Goal: Book appointment/travel/reservation

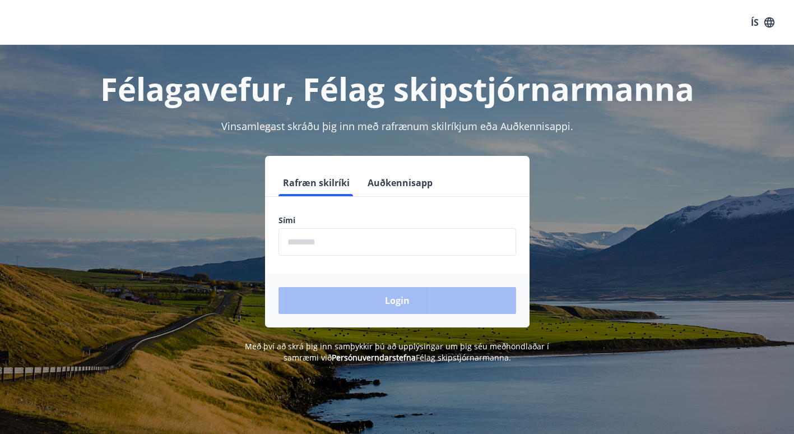
click at [356, 257] on form "Rafræn skilríki Auðkennisapp Sími ​ Login" at bounding box center [397, 248] width 265 height 158
click at [334, 242] on input "phone" at bounding box center [398, 241] width 238 height 27
type input "********"
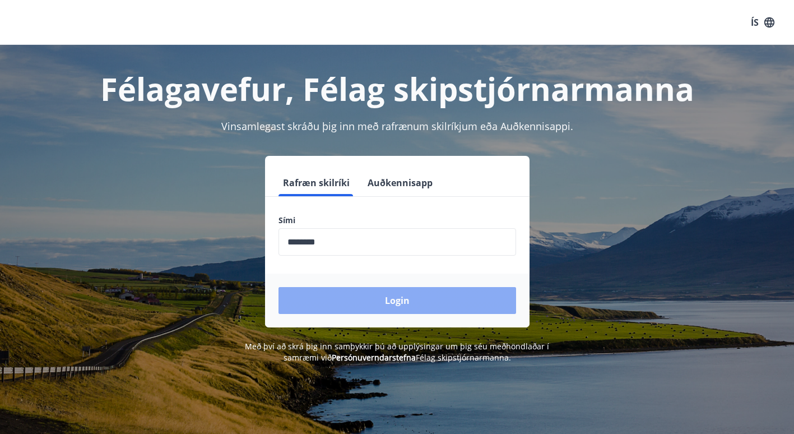
click at [409, 297] on button "Login" at bounding box center [398, 300] width 238 height 27
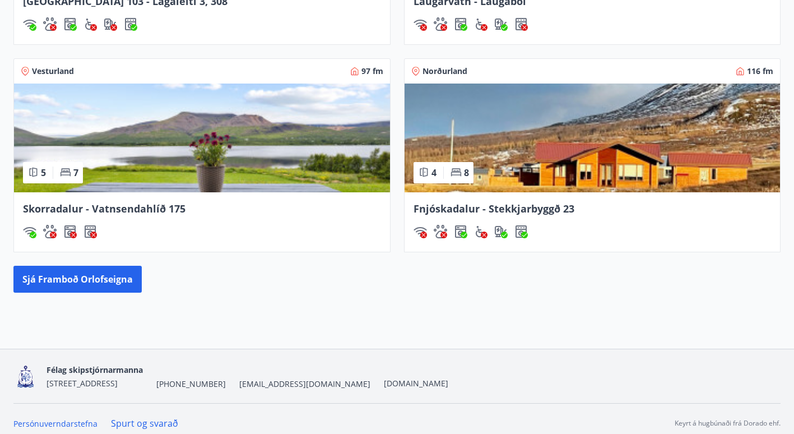
scroll to position [913, 0]
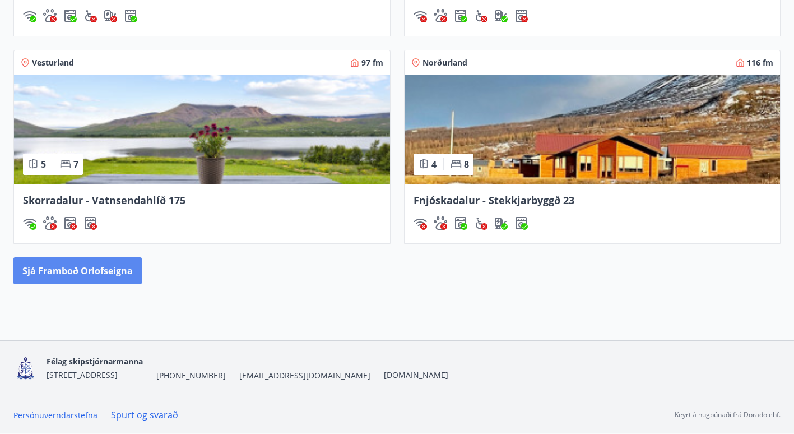
click at [100, 271] on button "Sjá framboð orlofseigna" at bounding box center [77, 270] width 128 height 27
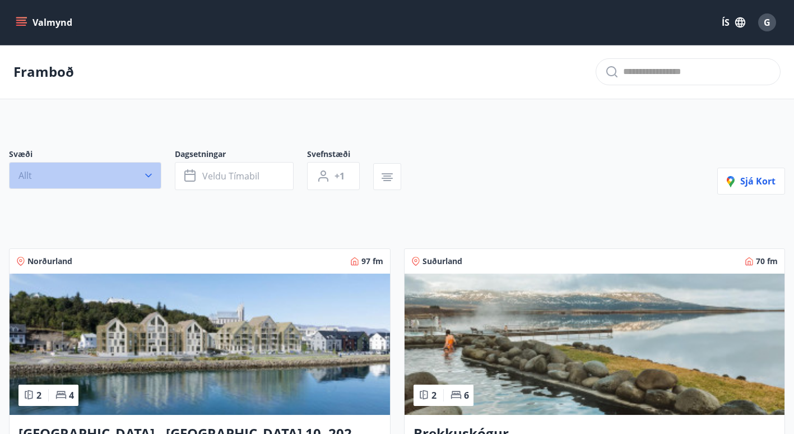
click at [147, 177] on icon "button" at bounding box center [148, 175] width 11 height 11
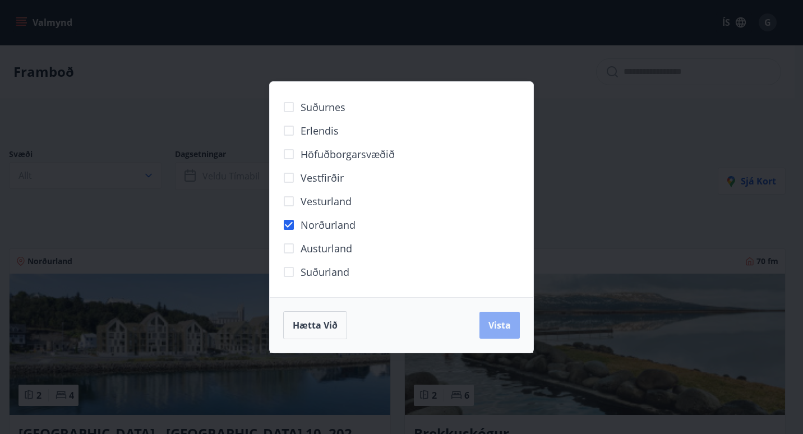
click at [511, 327] on button "Vista" at bounding box center [499, 325] width 40 height 27
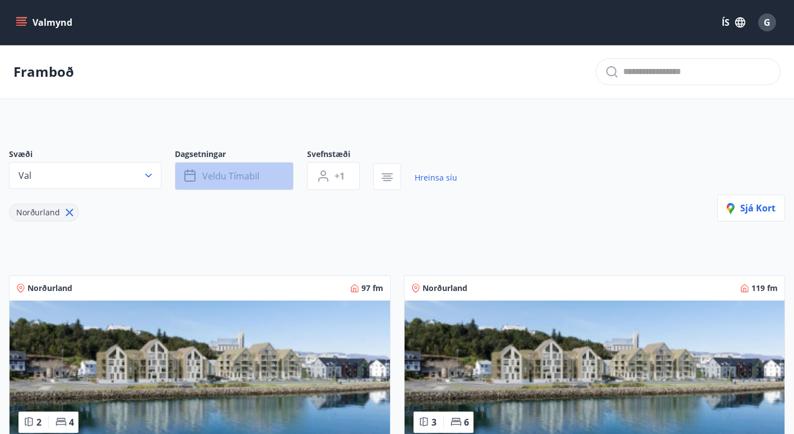
click at [271, 173] on button "Veldu tímabil" at bounding box center [234, 176] width 119 height 28
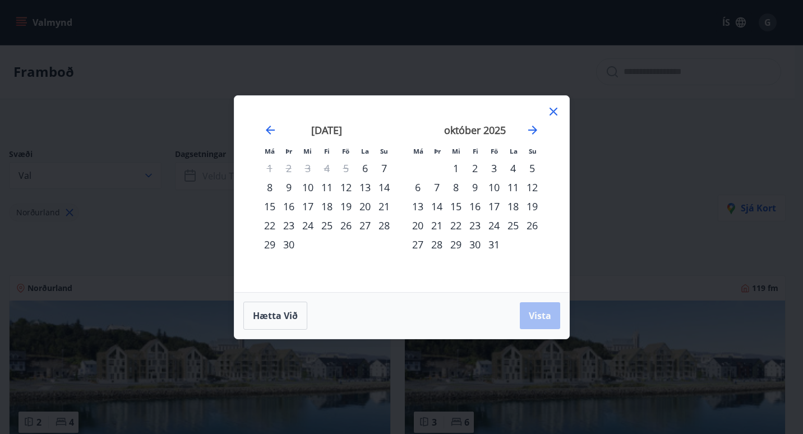
click at [353, 207] on div "19" at bounding box center [345, 206] width 19 height 19
click at [384, 209] on div "21" at bounding box center [384, 206] width 19 height 19
click at [525, 320] on button "Vista" at bounding box center [540, 315] width 40 height 27
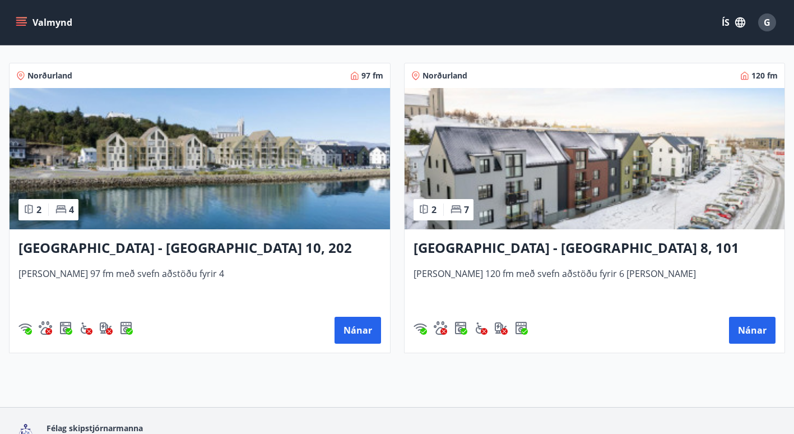
scroll to position [212, 0]
click at [354, 332] on button "Nánar" at bounding box center [358, 330] width 47 height 27
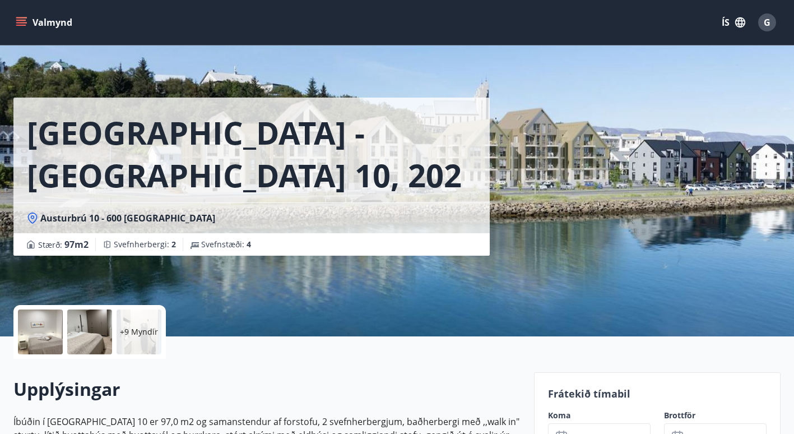
click at [514, 233] on div "[GEOGRAPHIC_DATA] - [GEOGRAPHIC_DATA] 10, 202 [GEOGRAPHIC_DATA] : 97 m2 [GEOGRA…" at bounding box center [269, 168] width 512 height 336
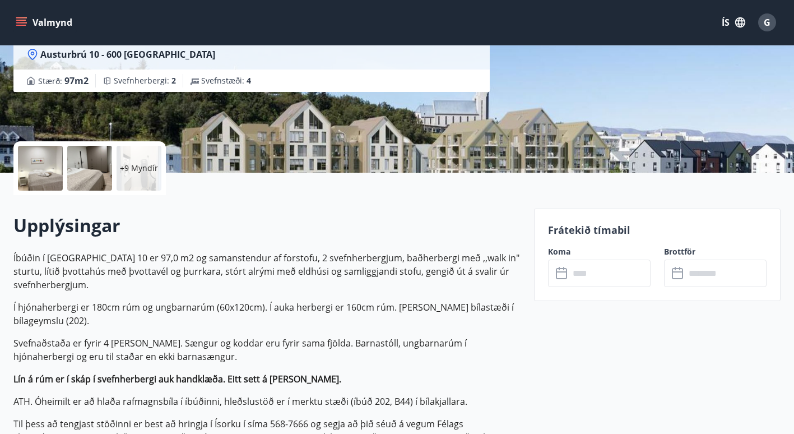
scroll to position [160, 0]
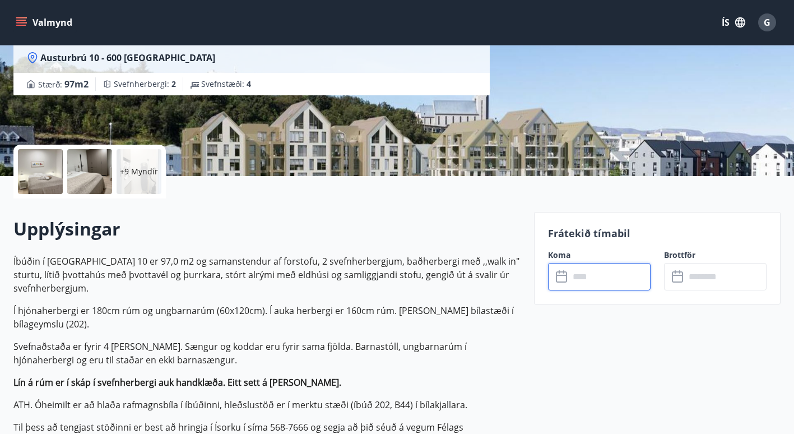
click at [615, 281] on input "text" at bounding box center [610, 276] width 81 height 27
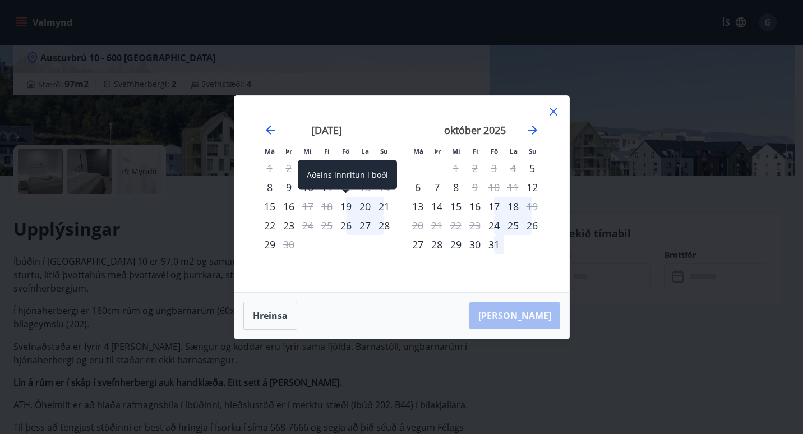
click at [348, 206] on div "19" at bounding box center [345, 206] width 19 height 19
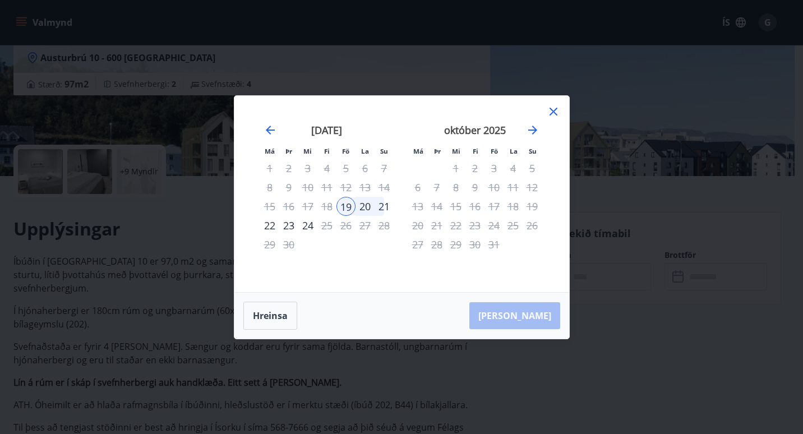
click at [389, 205] on div "21" at bounding box center [384, 206] width 19 height 19
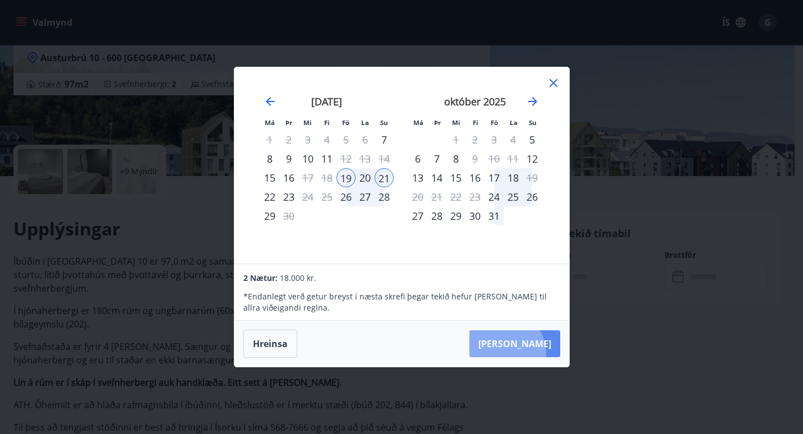
click at [539, 353] on button "[PERSON_NAME]" at bounding box center [514, 343] width 91 height 27
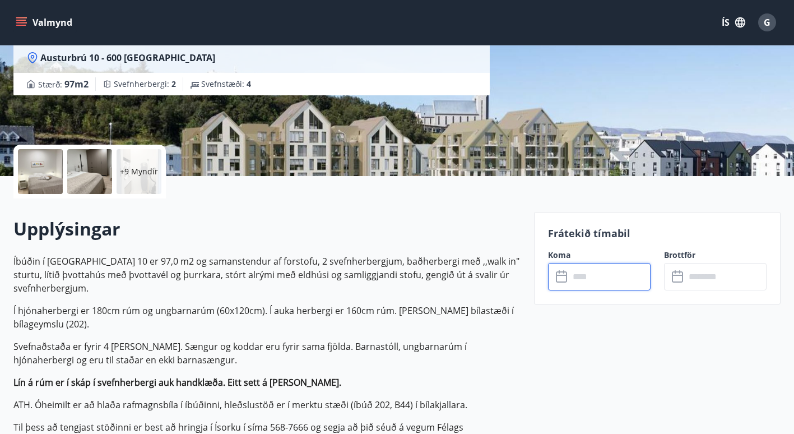
type input "******"
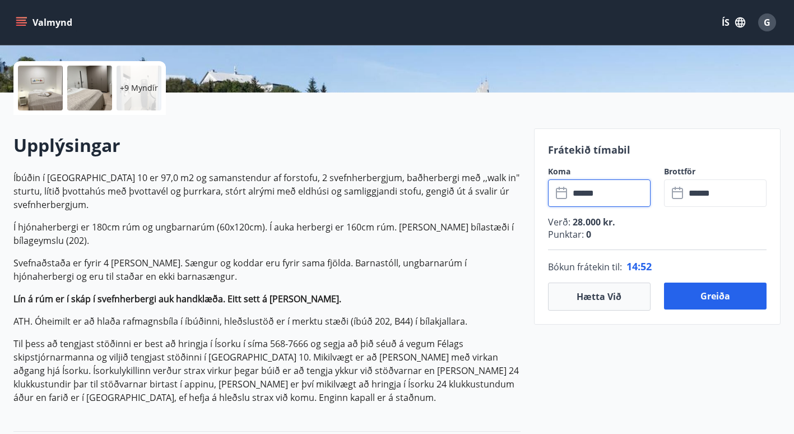
scroll to position [250, 0]
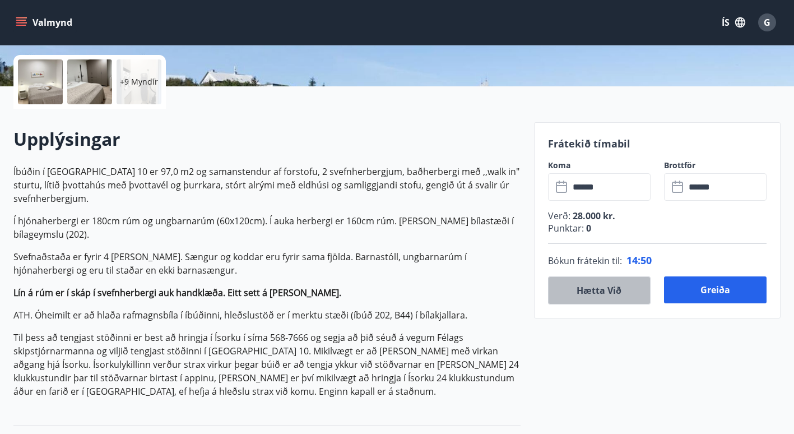
click at [595, 293] on button "Hætta við" at bounding box center [599, 290] width 103 height 28
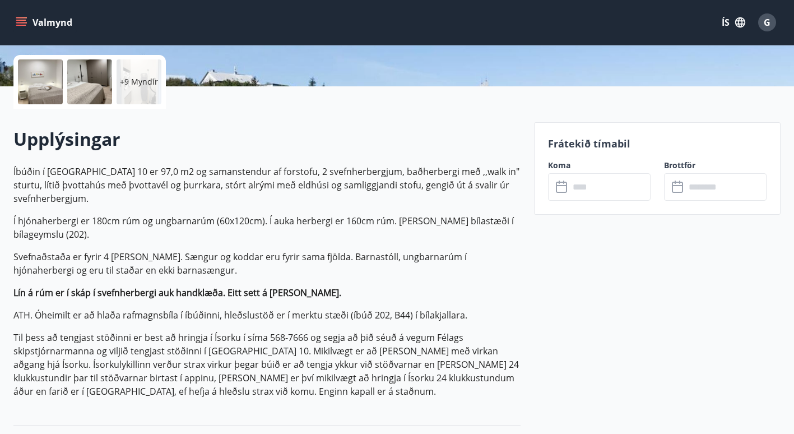
scroll to position [0, 0]
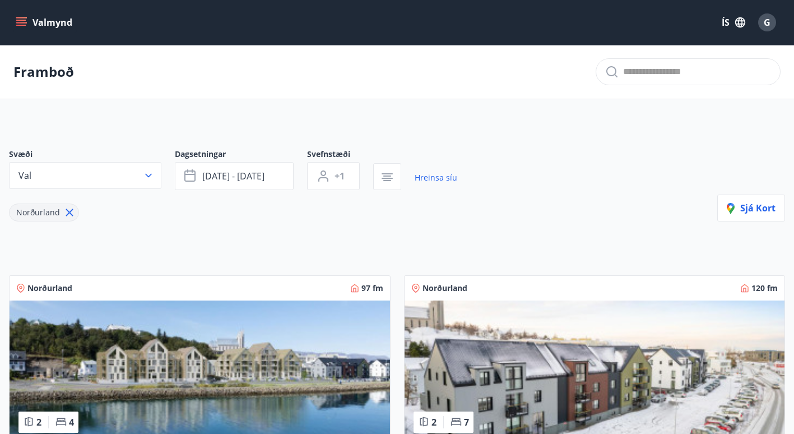
scroll to position [280, 0]
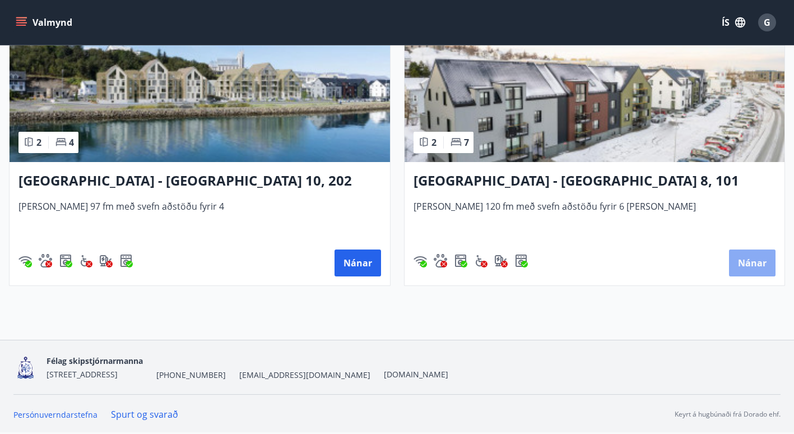
click at [750, 266] on button "Nánar" at bounding box center [752, 262] width 47 height 27
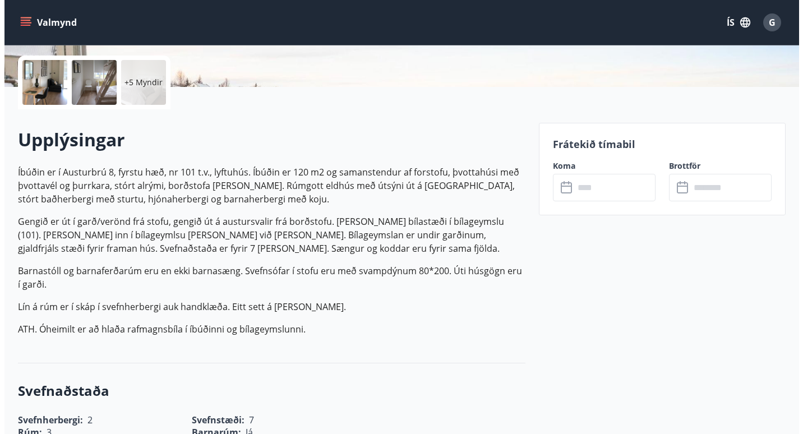
scroll to position [248, 0]
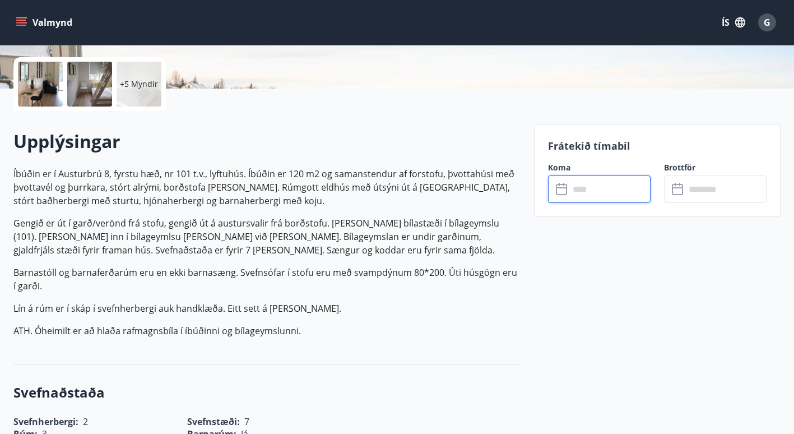
click at [597, 183] on input "text" at bounding box center [610, 188] width 81 height 27
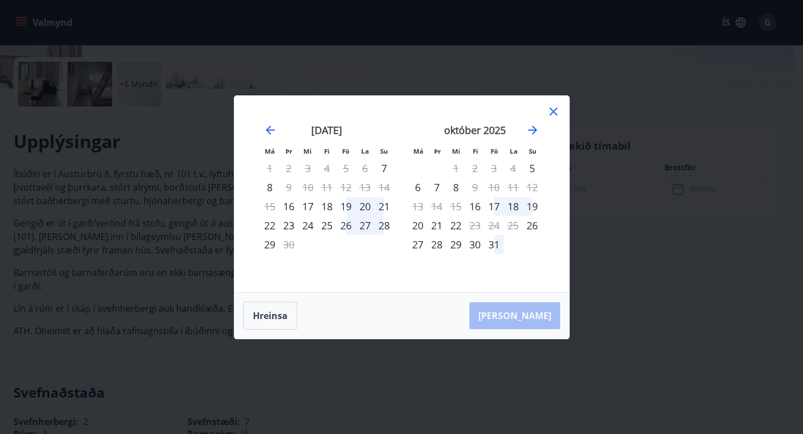
click at [352, 201] on div "19" at bounding box center [345, 206] width 19 height 19
click at [391, 211] on div "21" at bounding box center [384, 206] width 19 height 19
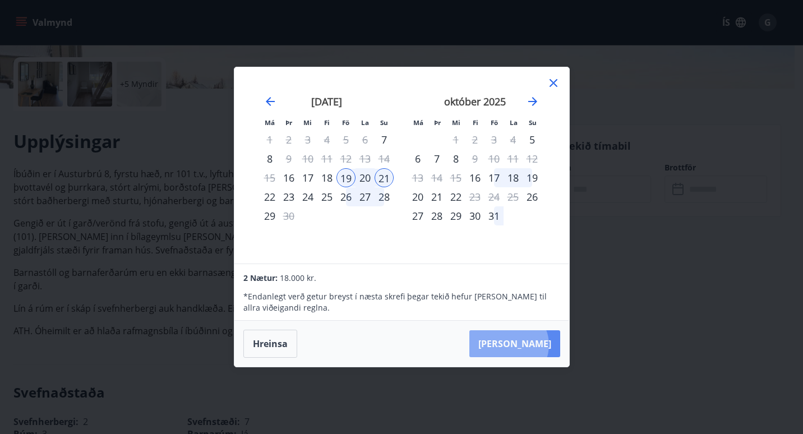
click at [543, 345] on button "[PERSON_NAME]" at bounding box center [514, 343] width 91 height 27
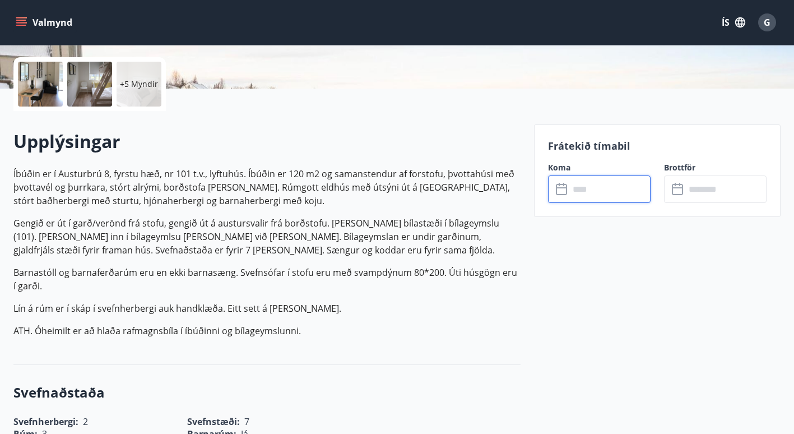
type input "******"
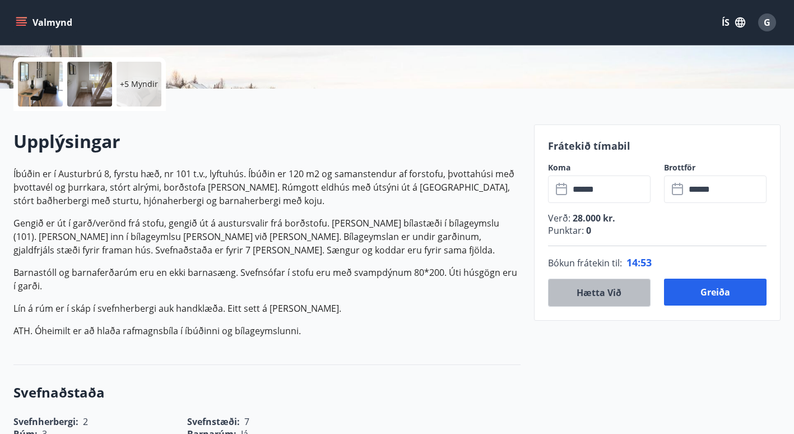
click at [600, 289] on button "Hætta við" at bounding box center [599, 293] width 103 height 28
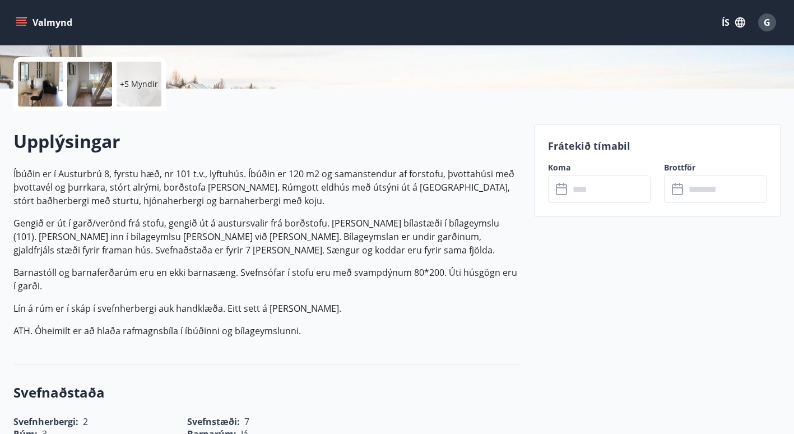
click at [84, 86] on div at bounding box center [89, 84] width 45 height 45
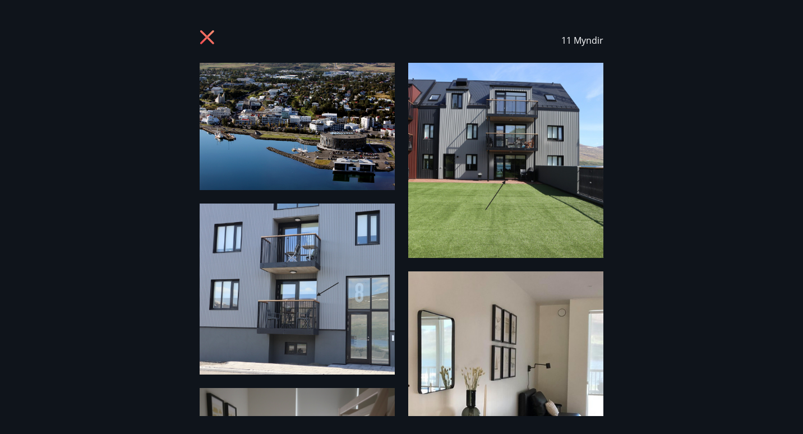
click at [332, 130] on img at bounding box center [297, 126] width 195 height 127
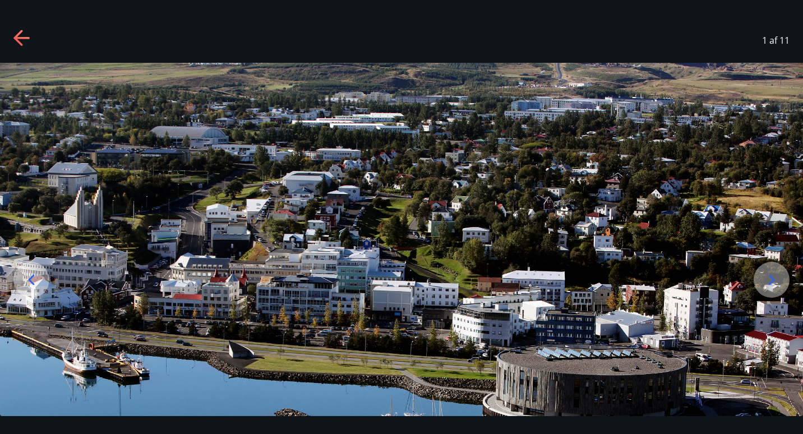
click at [770, 276] on icon at bounding box center [772, 280] width 6 height 11
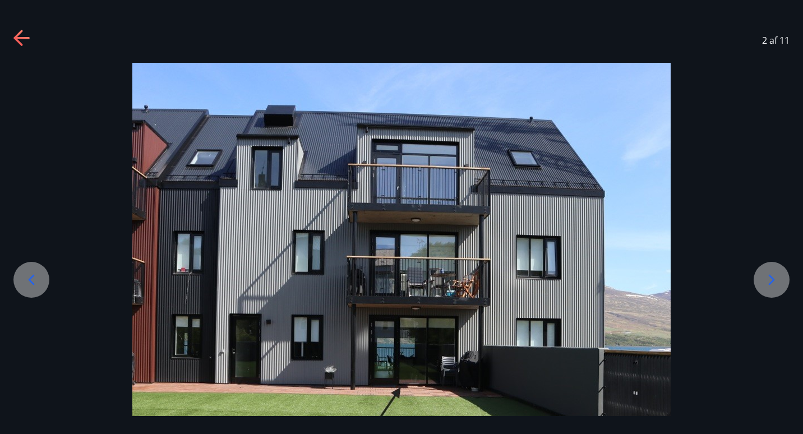
click at [770, 276] on icon at bounding box center [772, 280] width 6 height 11
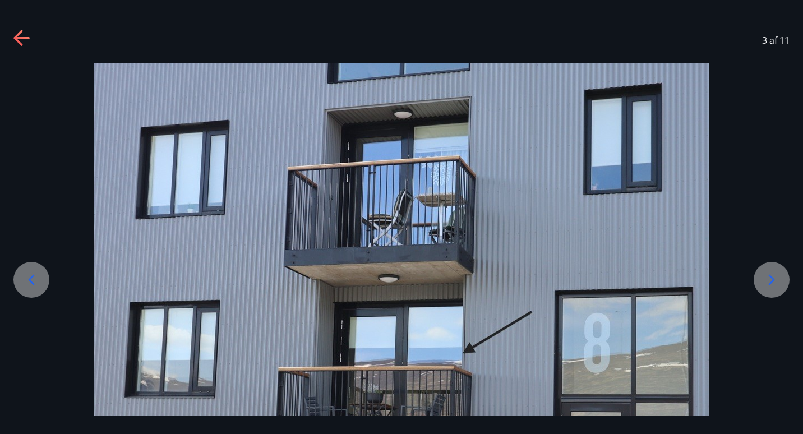
click at [770, 276] on icon at bounding box center [772, 280] width 6 height 11
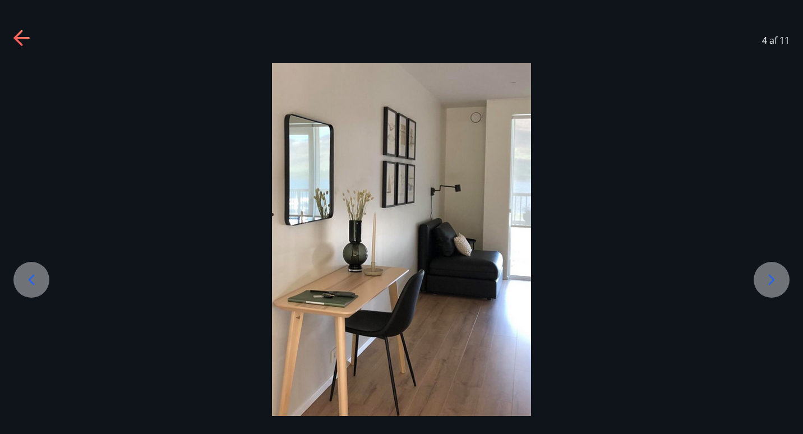
click at [770, 276] on icon at bounding box center [772, 280] width 6 height 11
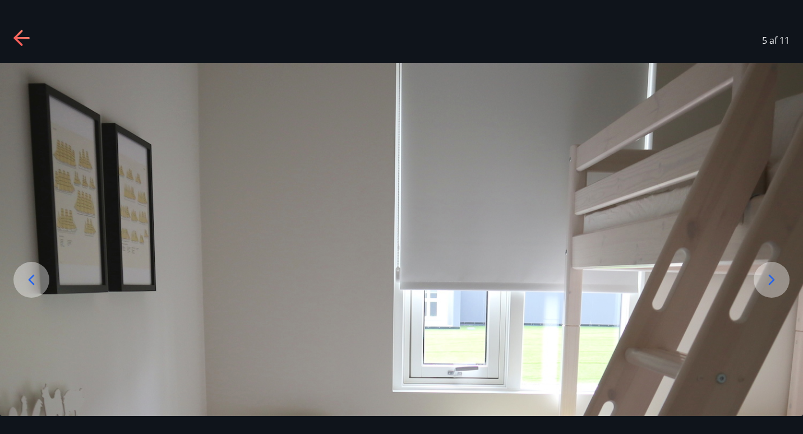
click at [776, 284] on icon at bounding box center [771, 280] width 18 height 18
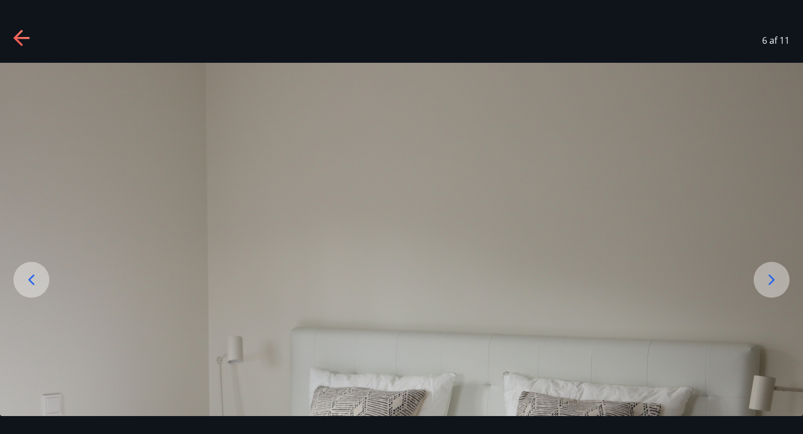
click at [483, 62] on div "6 af 11" at bounding box center [401, 40] width 803 height 45
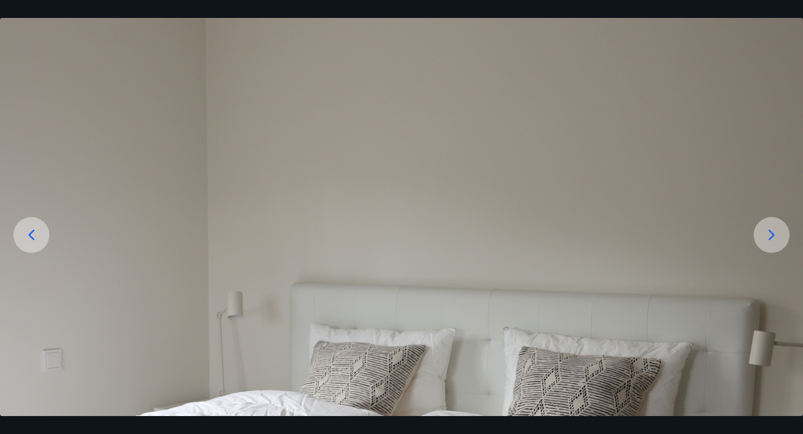
click at [760, 248] on div at bounding box center [772, 235] width 36 height 36
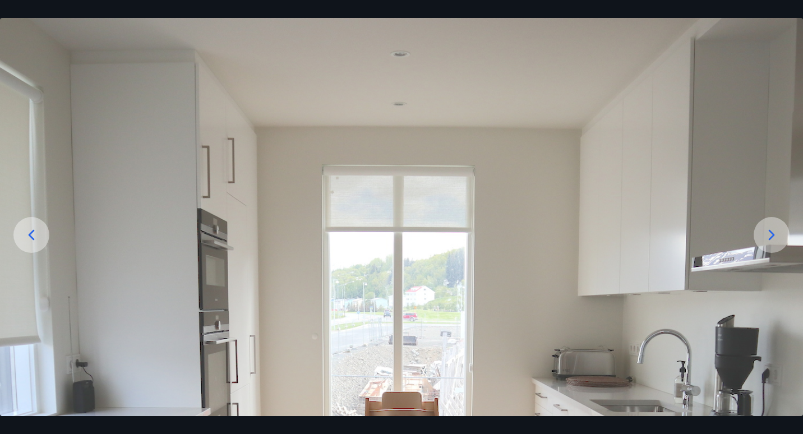
click at [760, 248] on div at bounding box center [772, 235] width 36 height 36
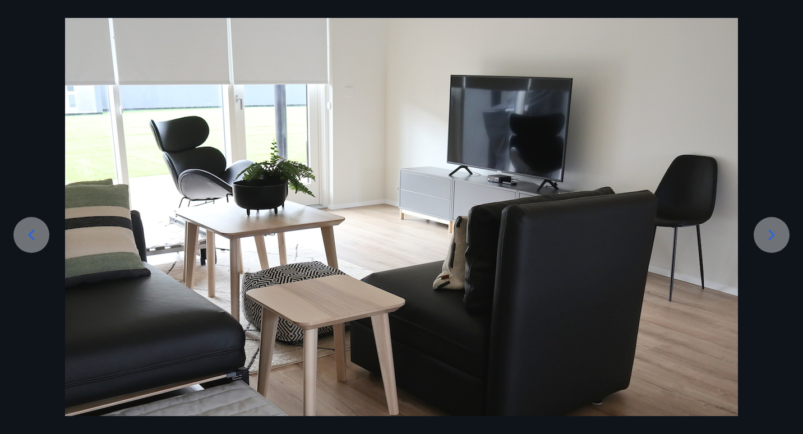
click at [760, 248] on div at bounding box center [772, 235] width 36 height 36
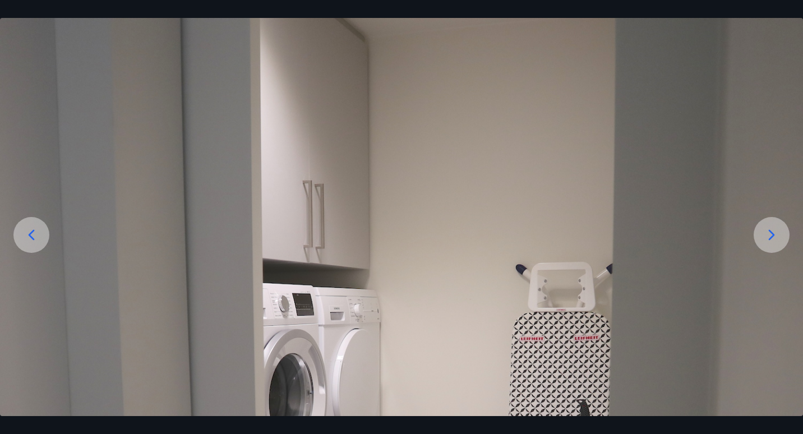
click at [760, 248] on div at bounding box center [772, 235] width 36 height 36
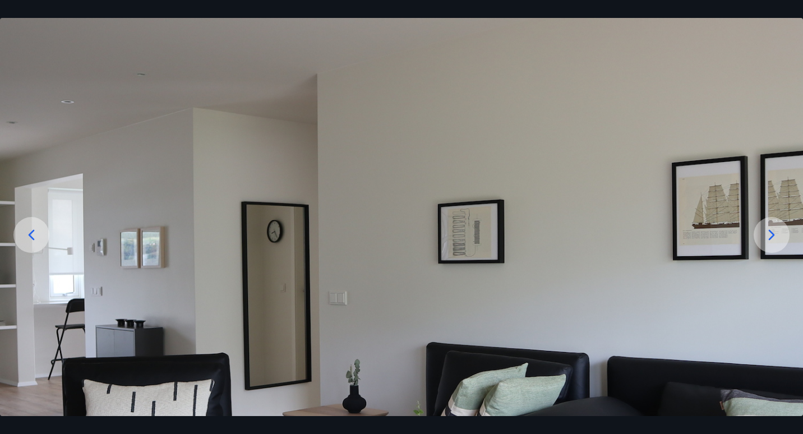
click at [760, 248] on div at bounding box center [772, 235] width 36 height 36
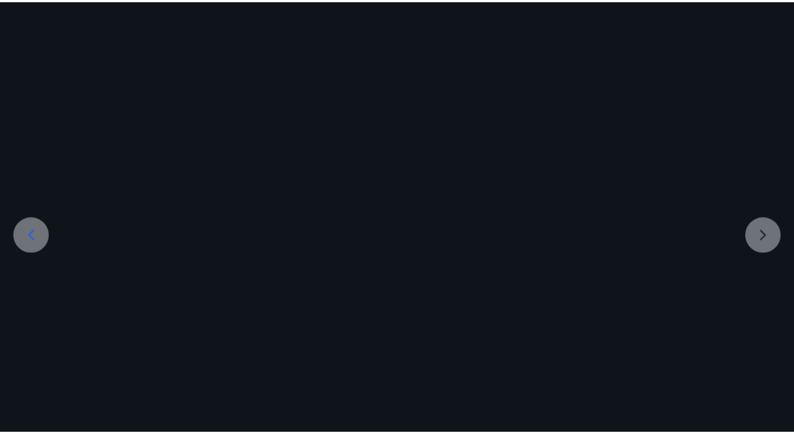
scroll to position [0, 0]
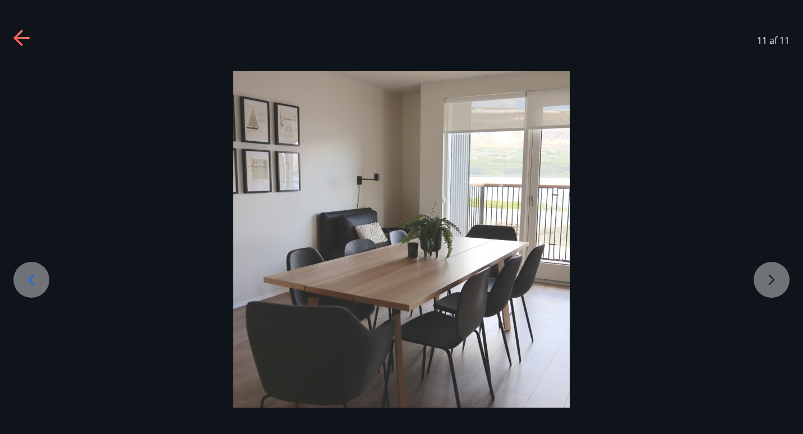
click at [760, 248] on div at bounding box center [401, 239] width 803 height 336
click at [771, 271] on div at bounding box center [401, 239] width 803 height 336
click at [31, 40] on icon at bounding box center [22, 39] width 18 height 18
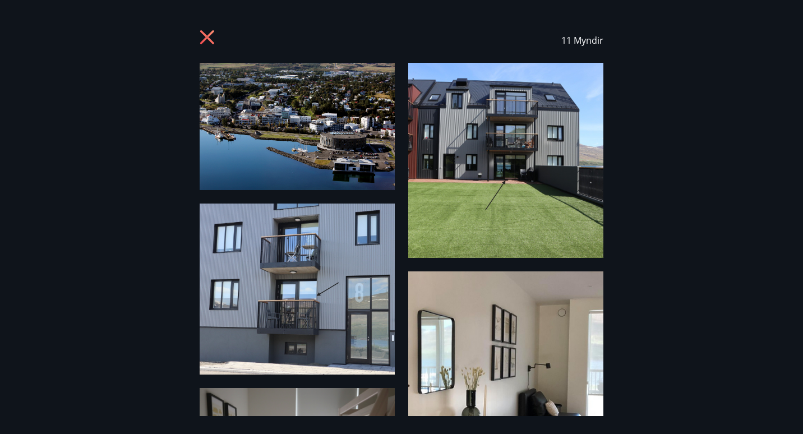
click at [31, 40] on div "11 Myndir" at bounding box center [401, 40] width 776 height 45
click at [799, 418] on div "11 Myndir" at bounding box center [401, 217] width 803 height 434
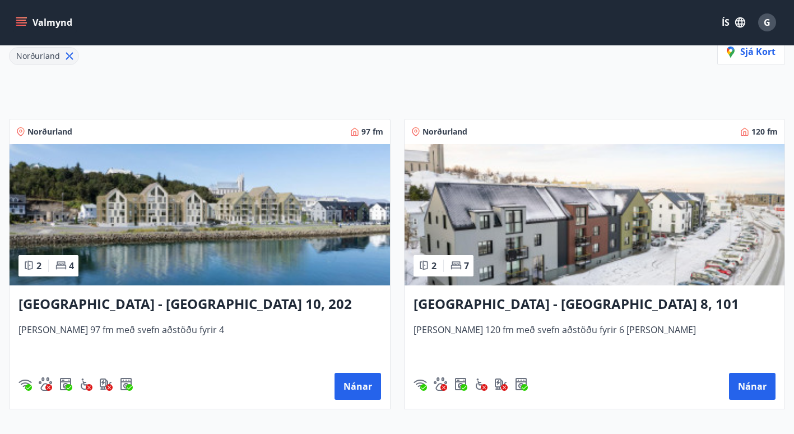
scroll to position [158, 0]
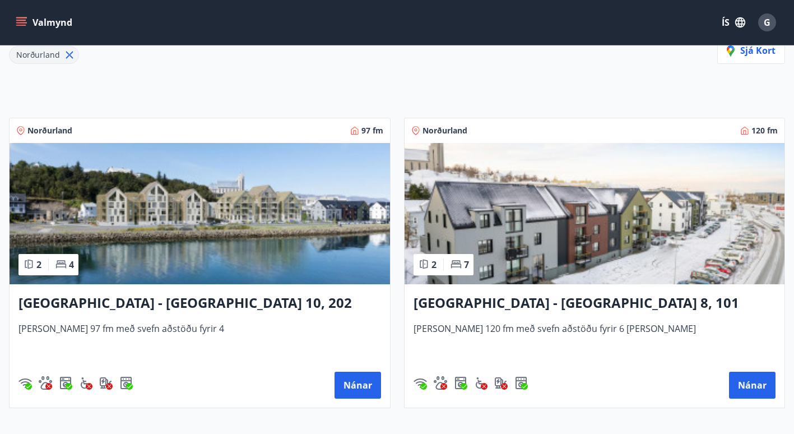
click at [246, 187] on img at bounding box center [200, 213] width 381 height 141
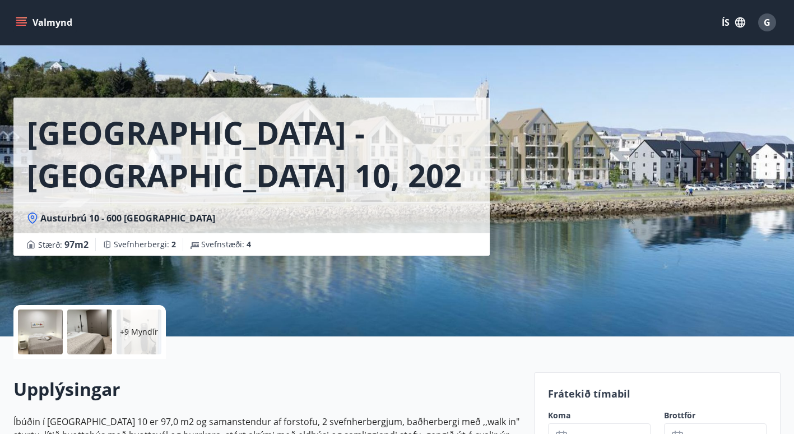
click at [45, 320] on div at bounding box center [40, 331] width 45 height 45
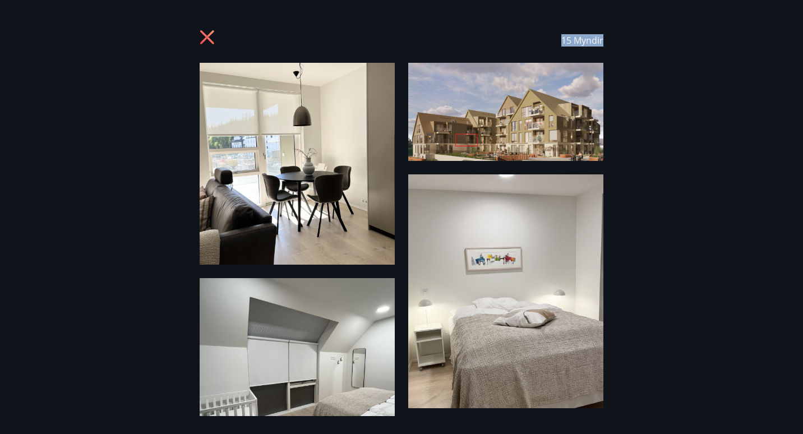
drag, startPoint x: 802, startPoint y: 359, endPoint x: 805, endPoint y: 399, distance: 40.4
click at [675, 107] on div "15 Myndir" at bounding box center [401, 217] width 803 height 398
click at [327, 100] on img at bounding box center [297, 164] width 195 height 202
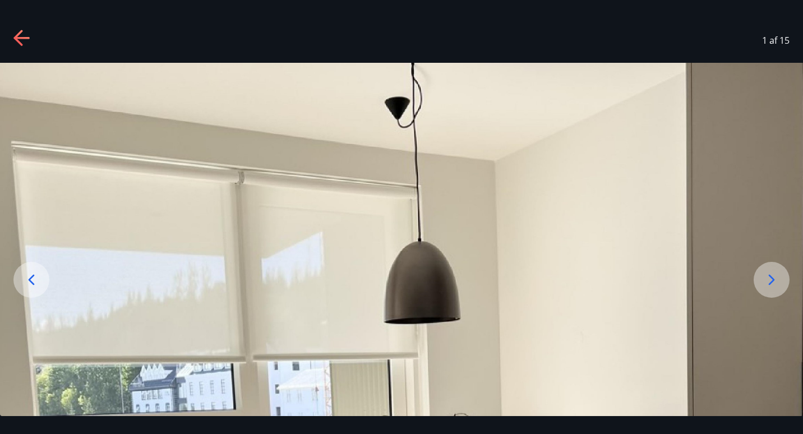
click at [773, 280] on icon at bounding box center [771, 280] width 18 height 18
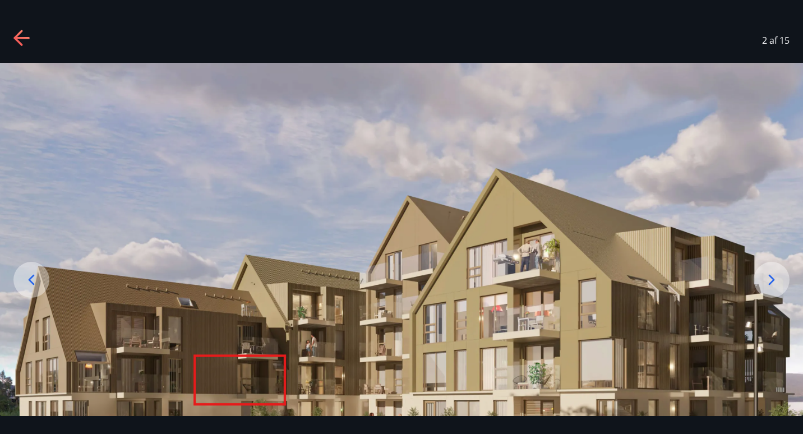
click at [774, 288] on icon at bounding box center [771, 280] width 18 height 18
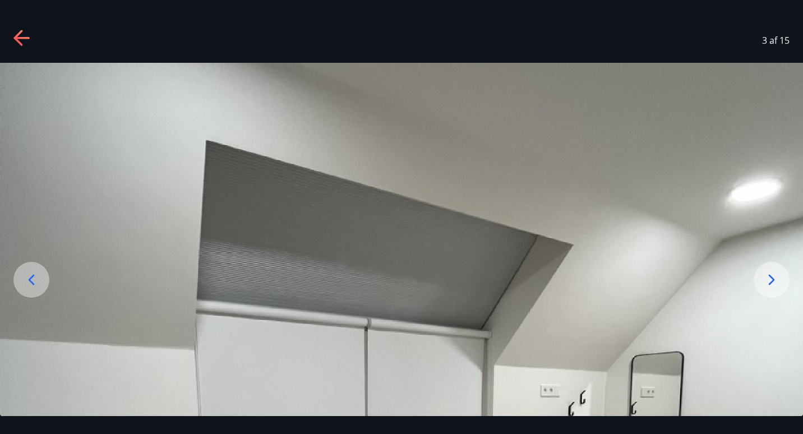
click at [774, 288] on icon at bounding box center [771, 280] width 18 height 18
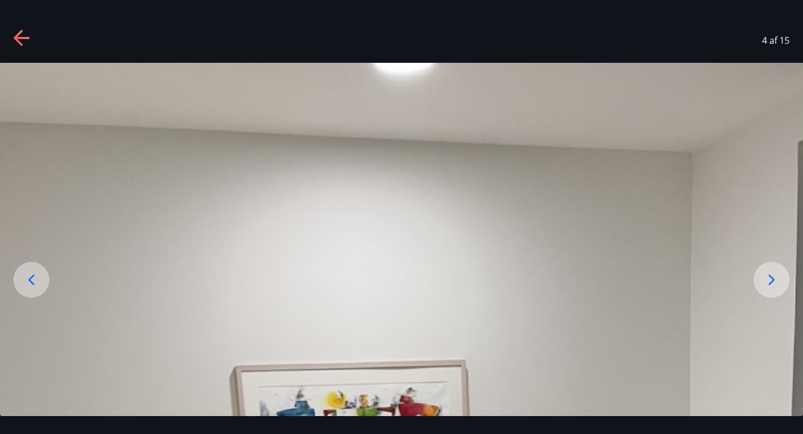
click at [774, 288] on icon at bounding box center [771, 280] width 18 height 18
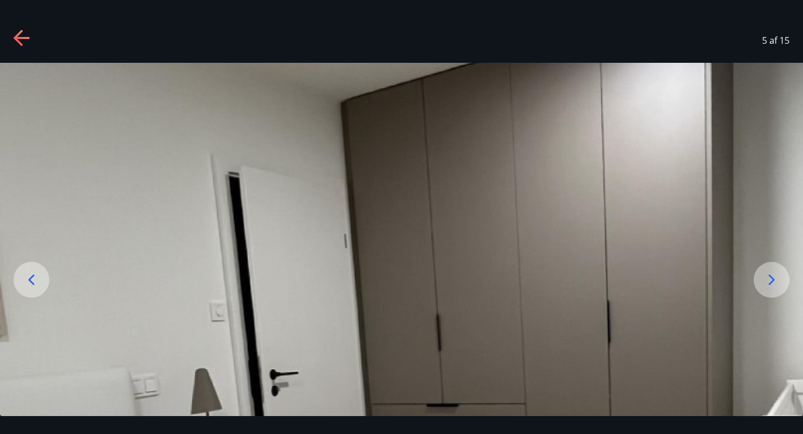
click at [774, 288] on icon at bounding box center [771, 280] width 18 height 18
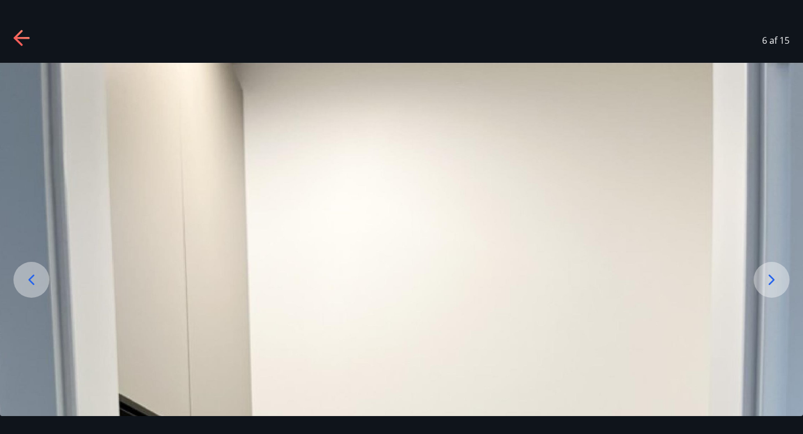
click at [774, 288] on icon at bounding box center [771, 280] width 18 height 18
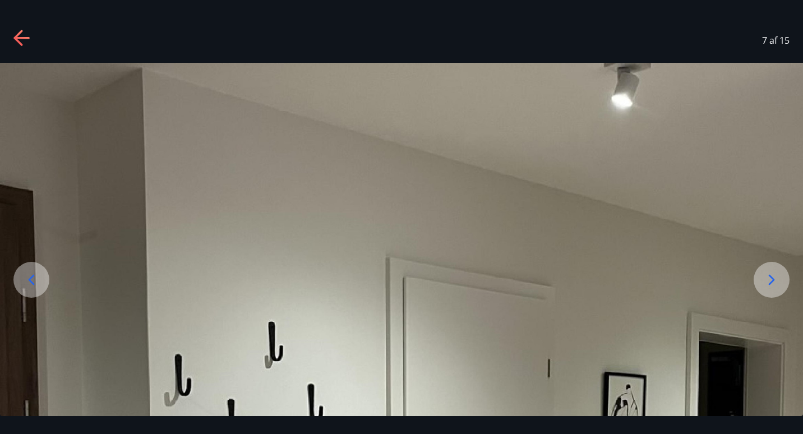
click at [774, 288] on icon at bounding box center [771, 280] width 18 height 18
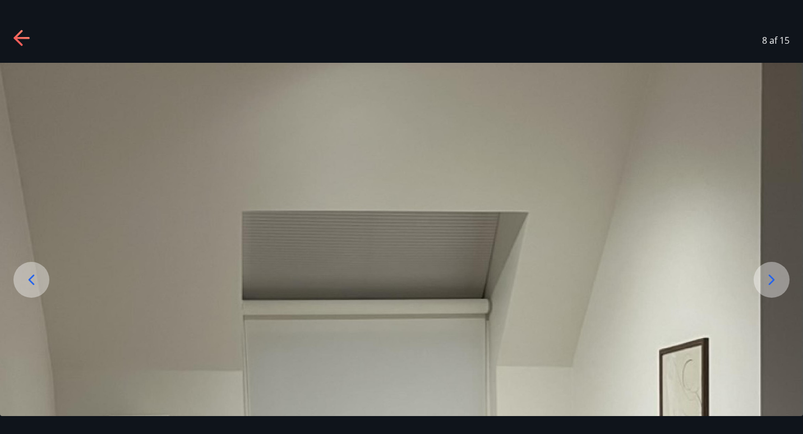
click at [774, 288] on icon at bounding box center [771, 280] width 18 height 18
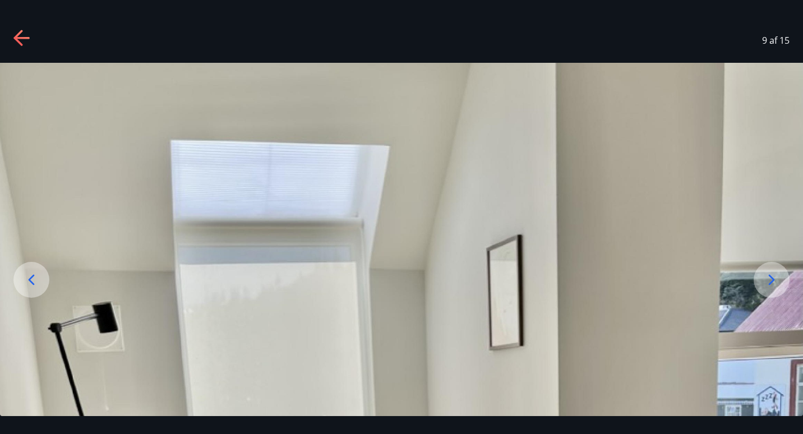
click at [774, 288] on icon at bounding box center [771, 280] width 18 height 18
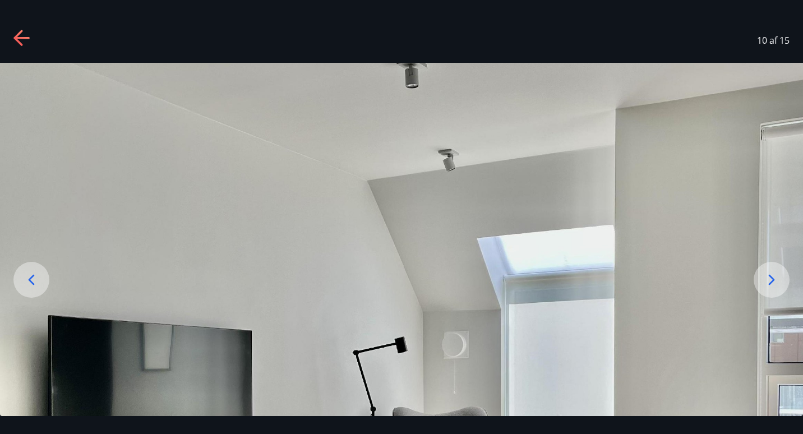
click at [774, 288] on icon at bounding box center [771, 280] width 18 height 18
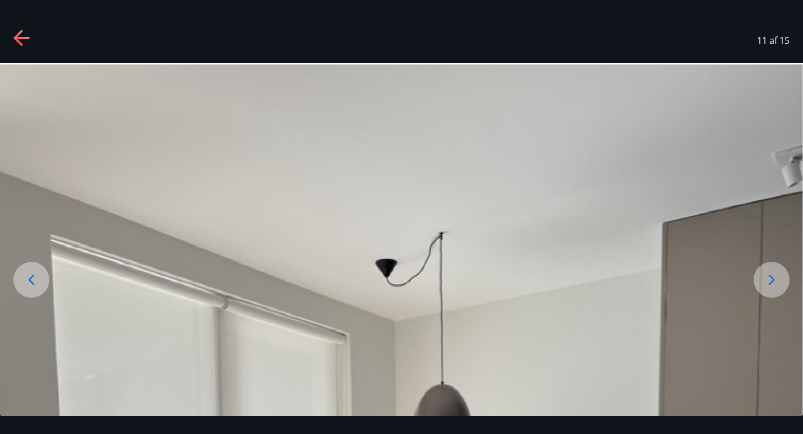
click at [774, 288] on icon at bounding box center [771, 280] width 18 height 18
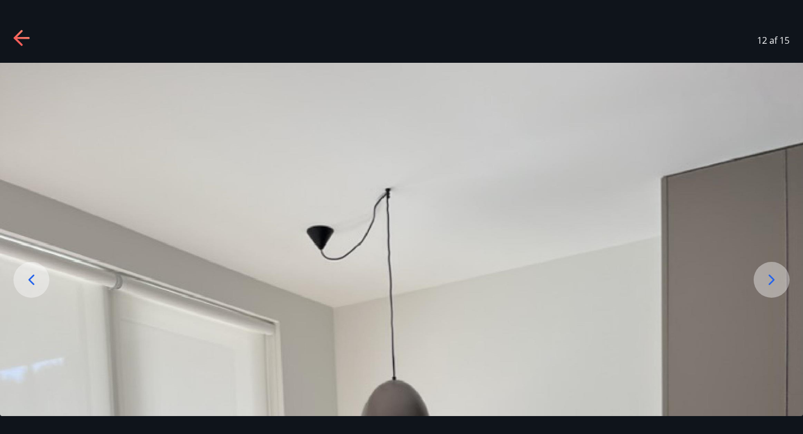
click at [774, 288] on icon at bounding box center [771, 280] width 18 height 18
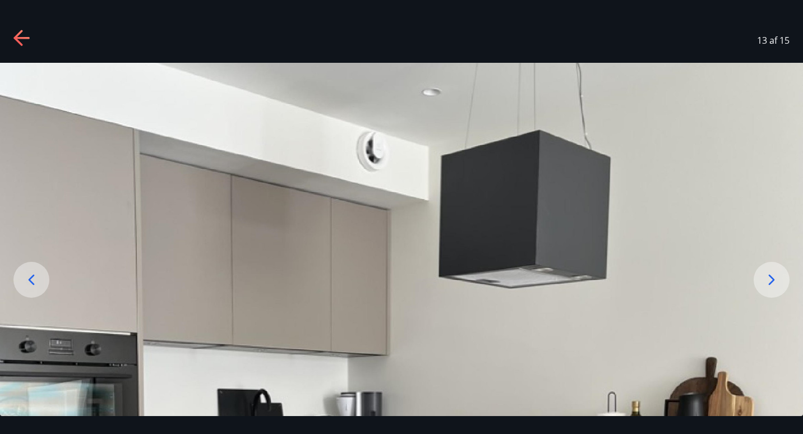
click at [774, 288] on icon at bounding box center [771, 280] width 18 height 18
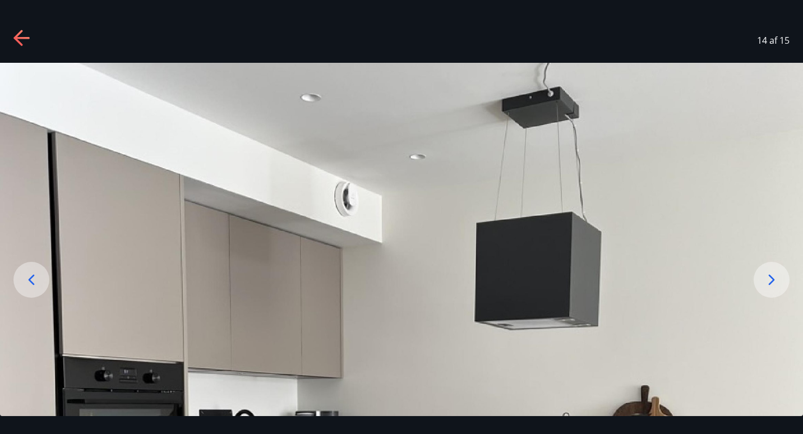
click at [774, 288] on icon at bounding box center [771, 280] width 18 height 18
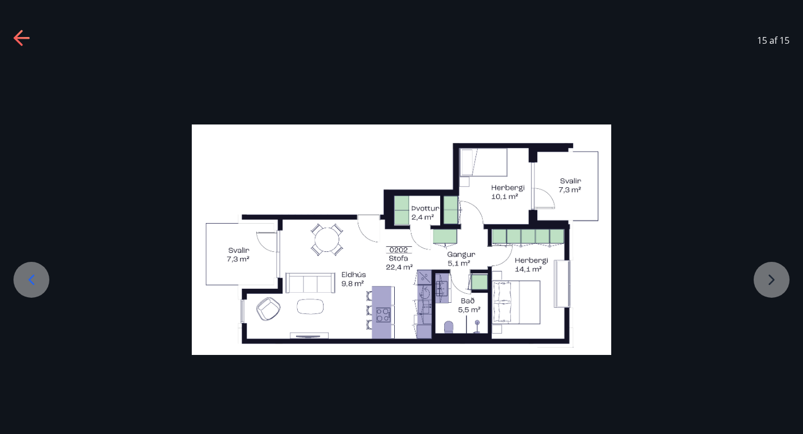
click at [21, 36] on icon at bounding box center [22, 39] width 18 height 18
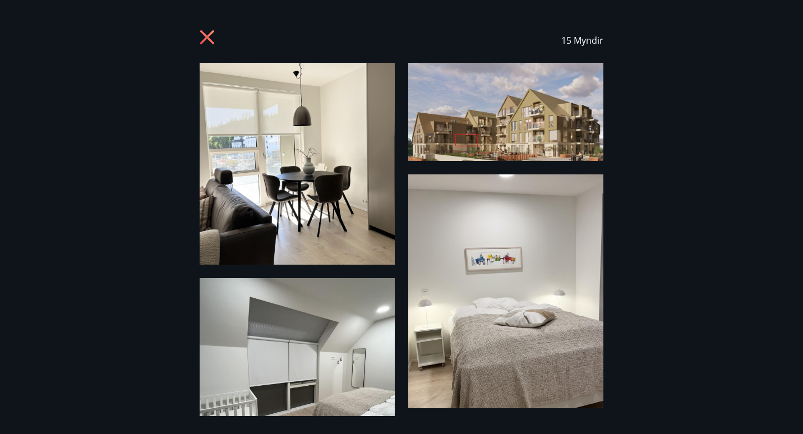
click at [21, 36] on div "15 Myndir" at bounding box center [401, 40] width 776 height 45
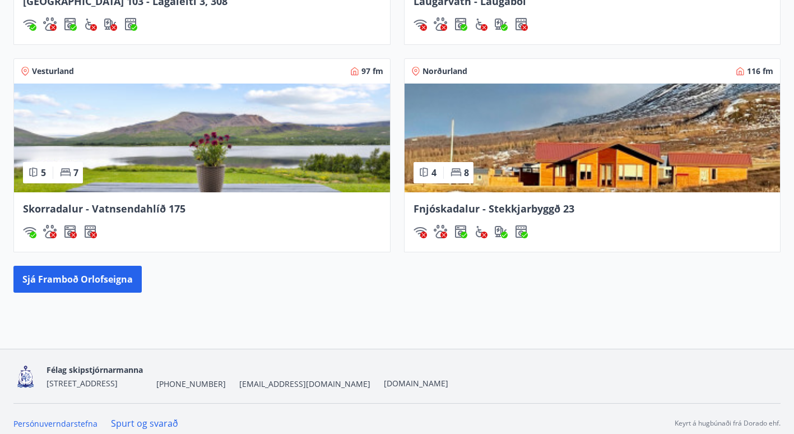
scroll to position [907, 0]
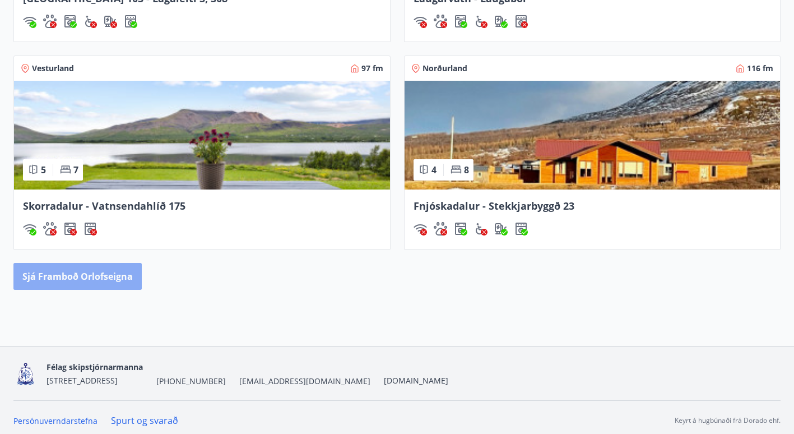
click at [80, 269] on button "Sjá framboð orlofseigna" at bounding box center [77, 276] width 128 height 27
